Goal: Check status: Check status

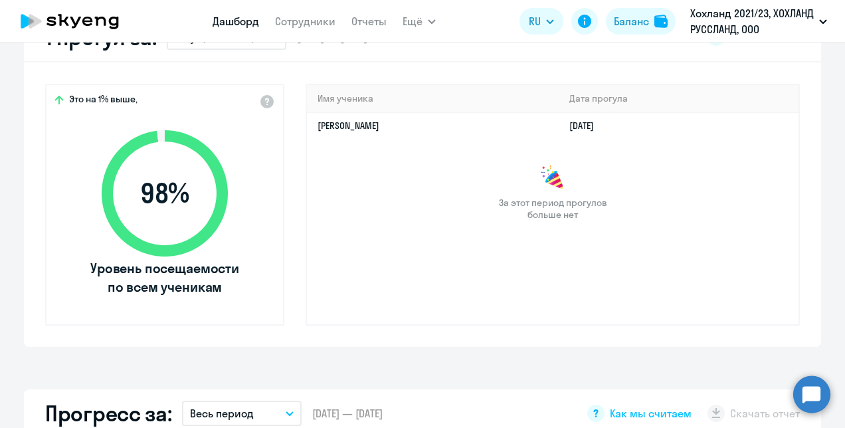
scroll to position [332, 0]
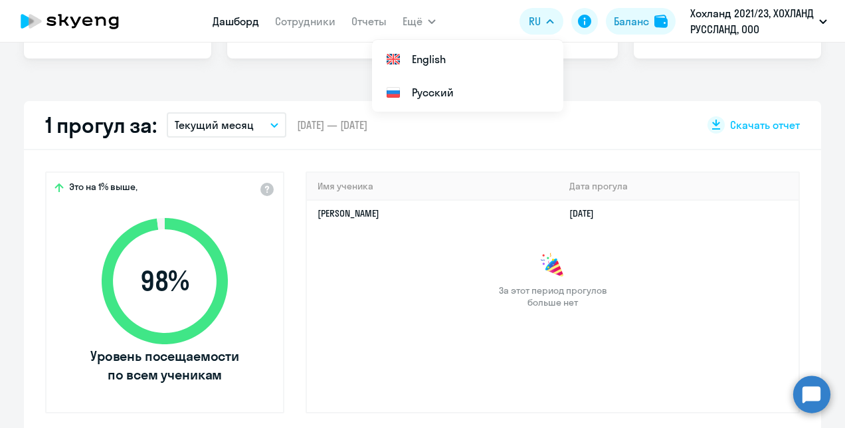
select select "30"
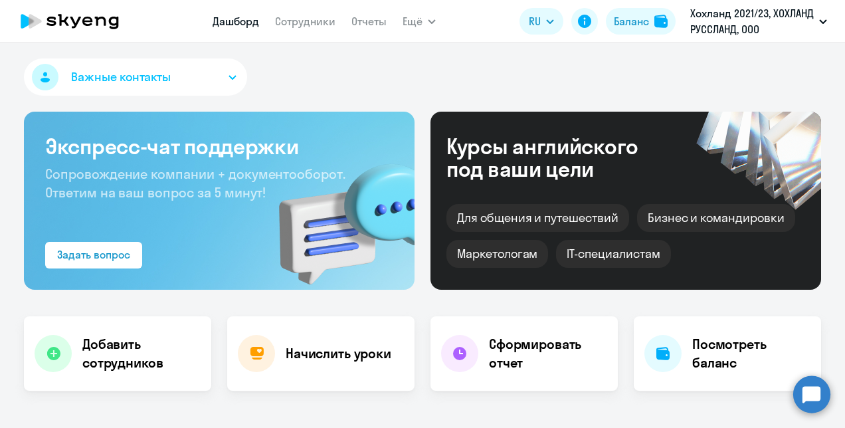
select select "30"
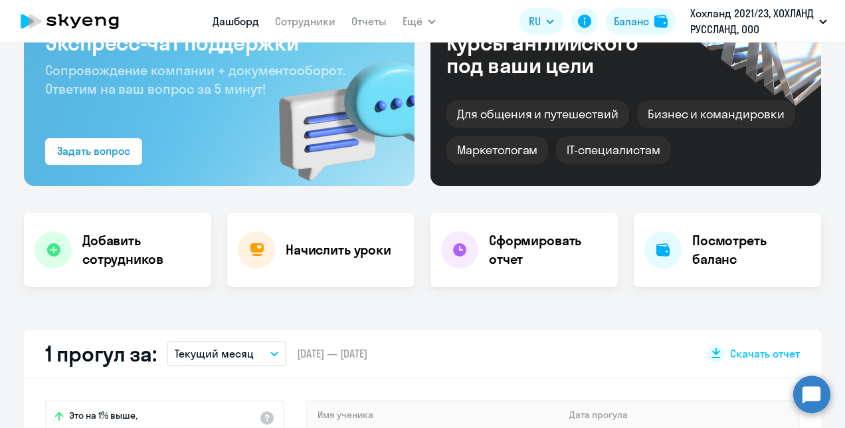
scroll to position [266, 0]
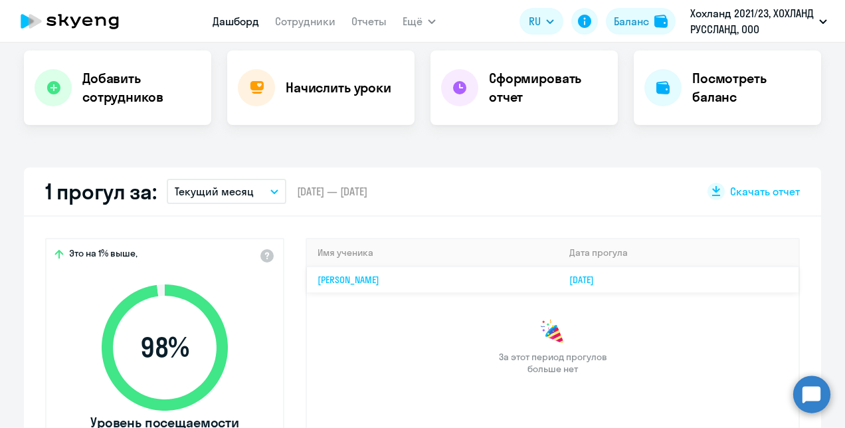
click at [425, 271] on td "[PERSON_NAME]" at bounding box center [433, 279] width 252 height 26
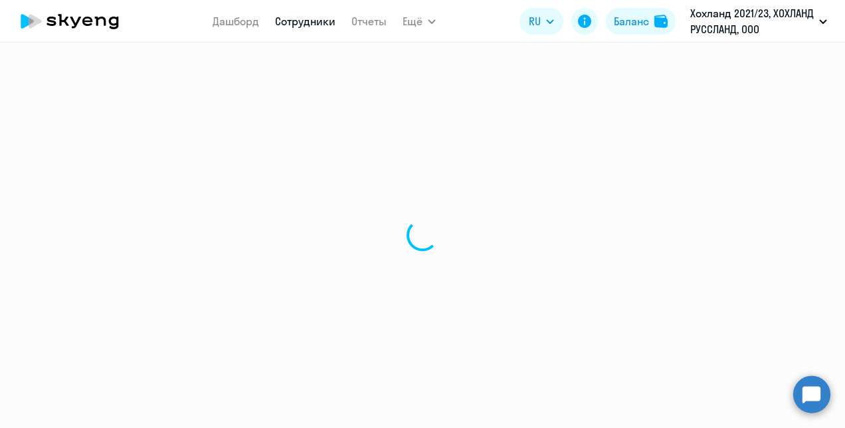
select select "english"
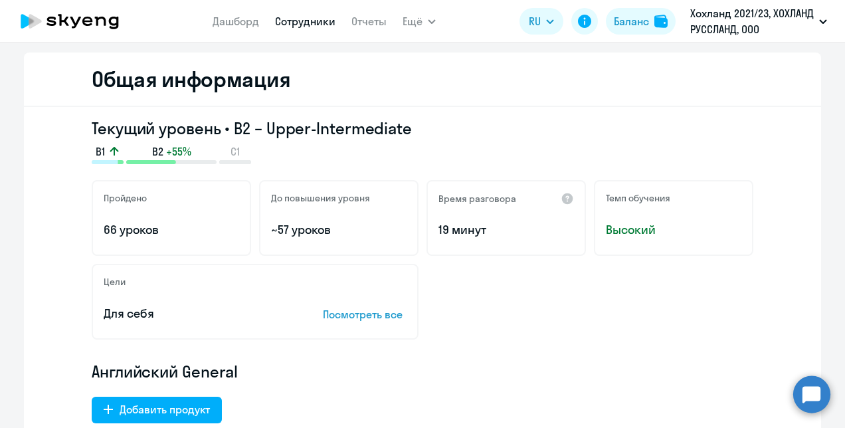
scroll to position [332, 0]
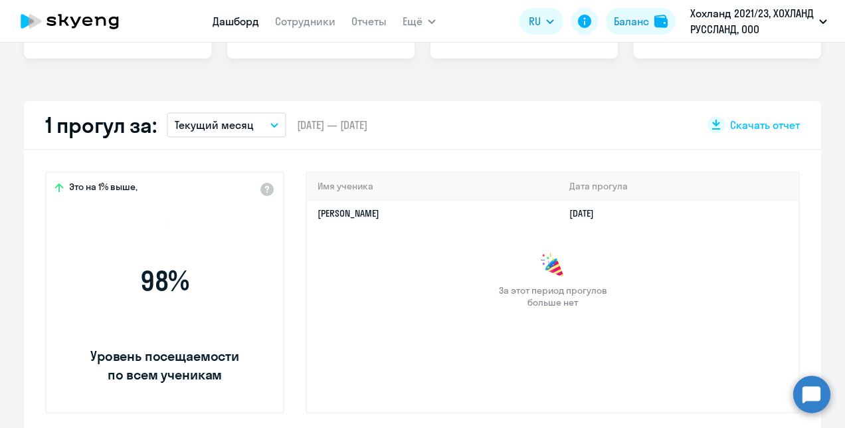
scroll to position [425, 0]
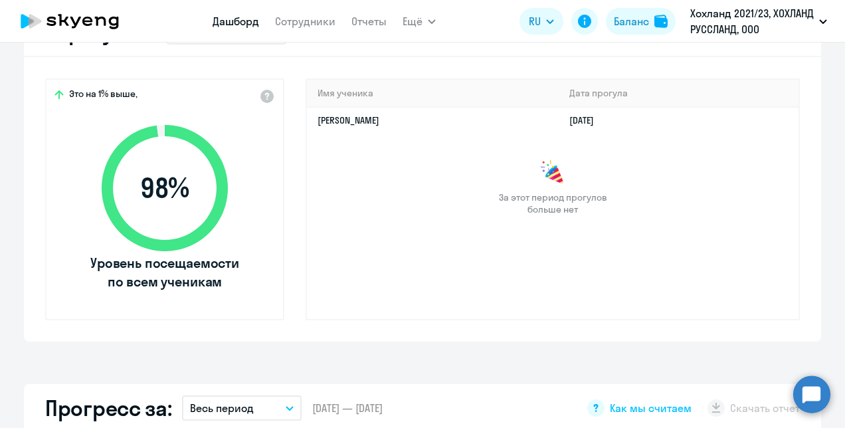
select select "30"
